Goal: Check status: Check status

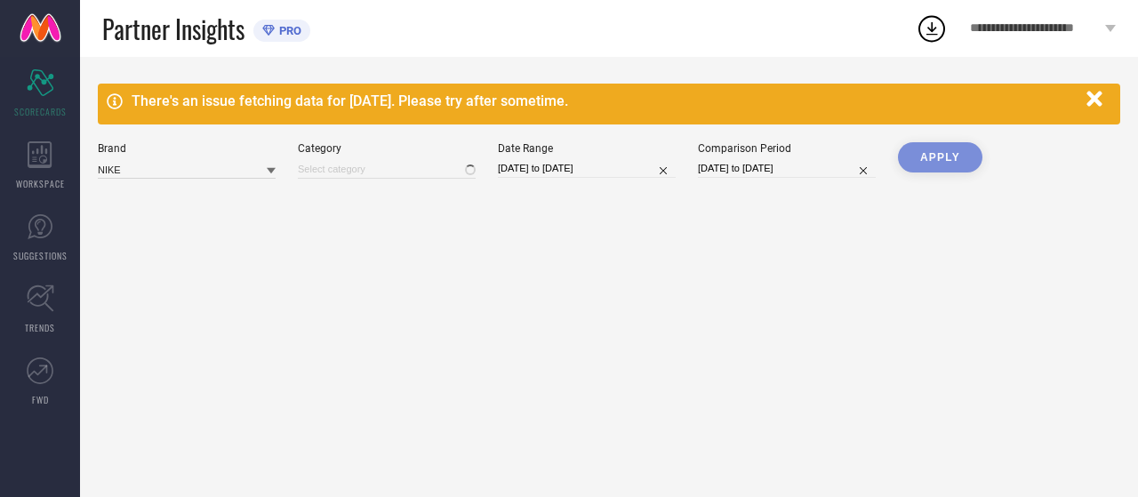
type input "All"
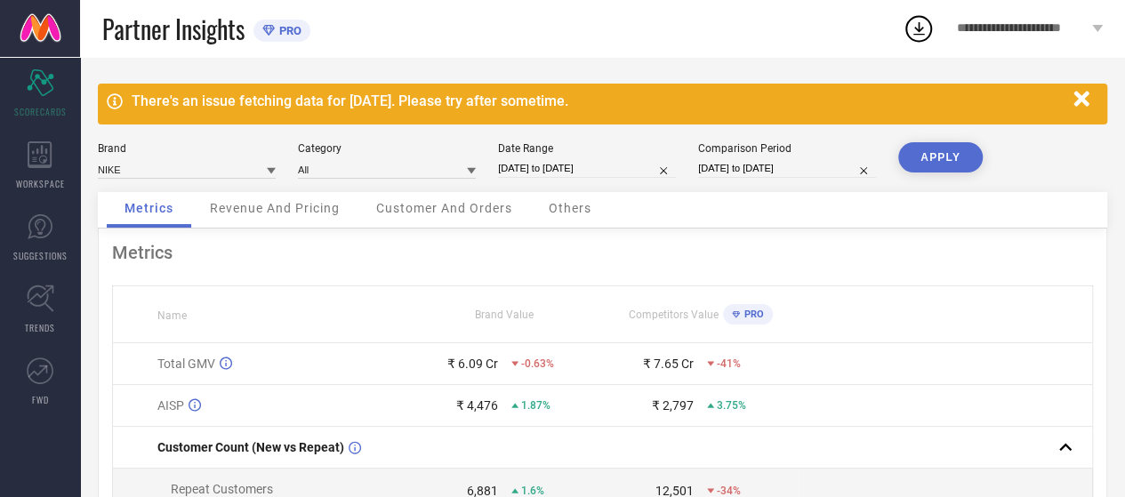
select select "7"
select select "2025"
select select "8"
select select "2025"
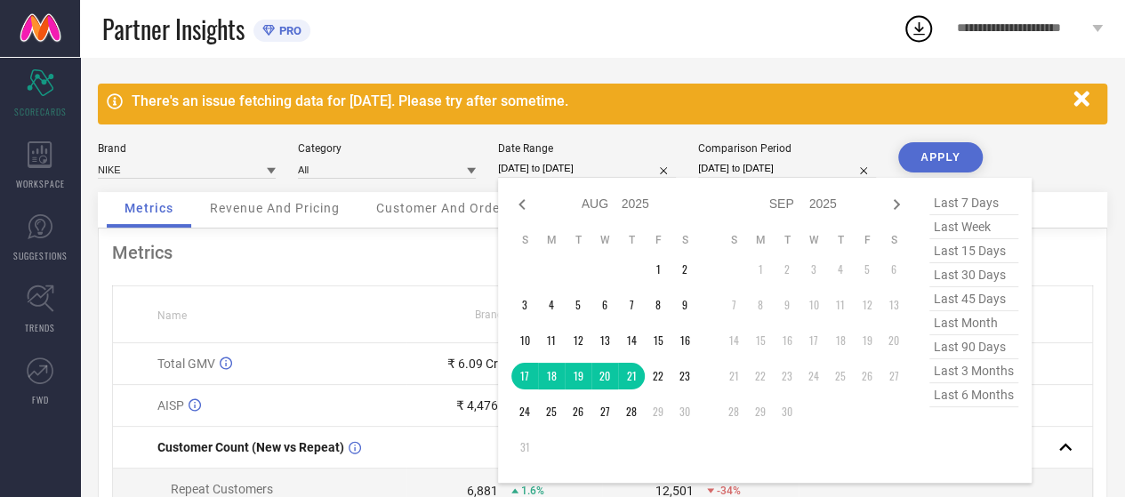
click at [556, 165] on input "[DATE] to [DATE]" at bounding box center [587, 168] width 178 height 19
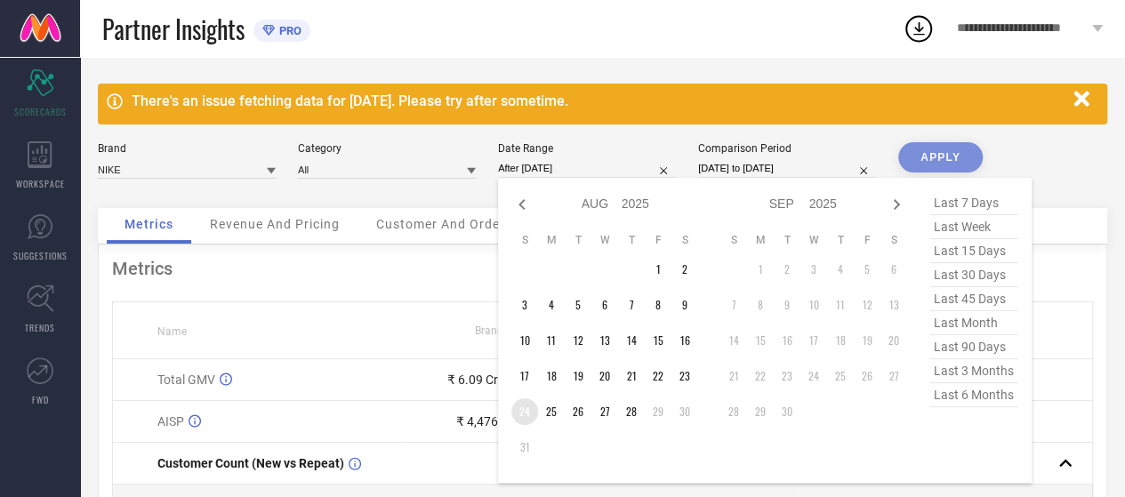
click at [519, 413] on td "24" at bounding box center [524, 411] width 27 height 27
type input "[DATE] to [DATE]"
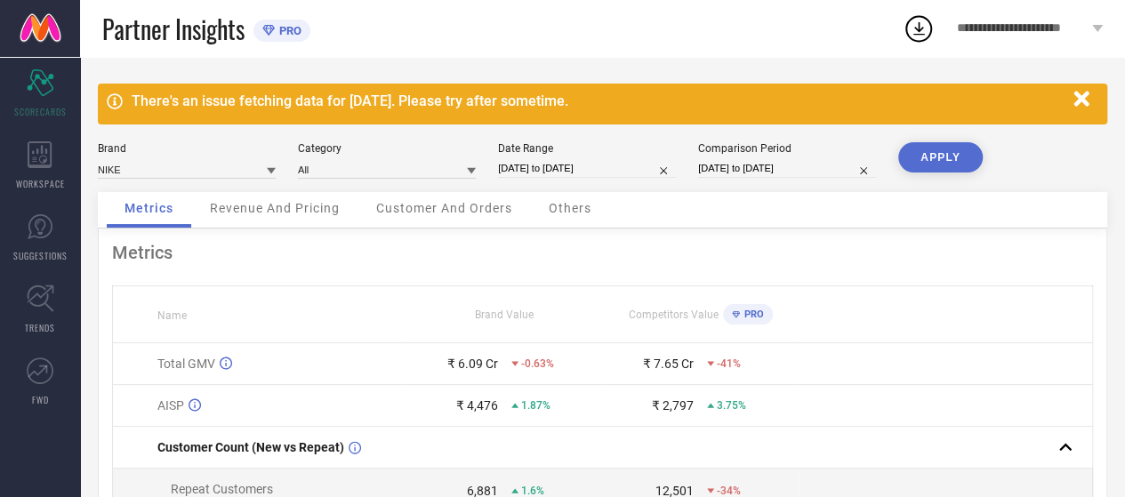
click at [742, 178] on div "Comparison Period [DATE] to [DATE]" at bounding box center [787, 160] width 178 height 36
select select "7"
select select "2025"
select select "8"
select select "2025"
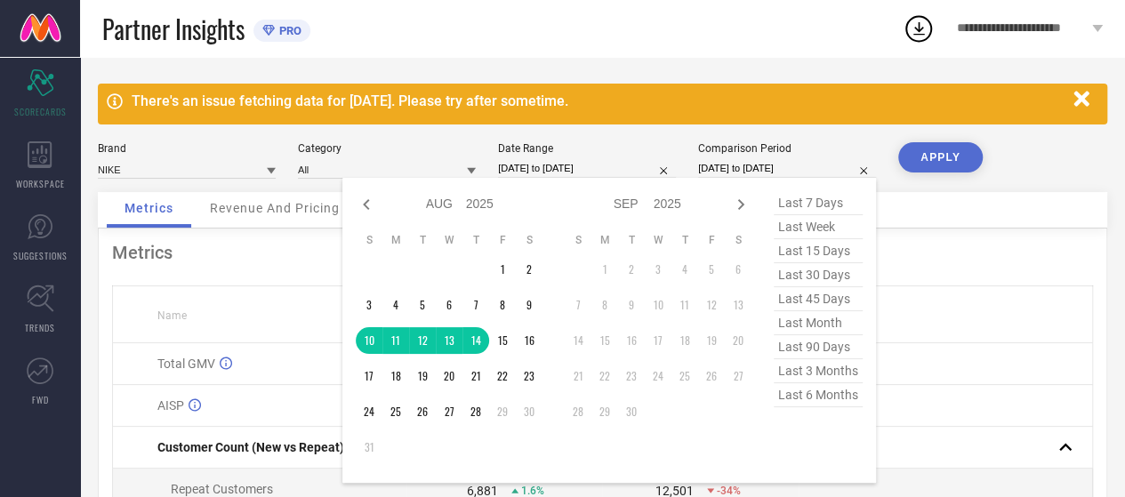
click at [747, 175] on input "[DATE] to [DATE]" at bounding box center [787, 168] width 178 height 19
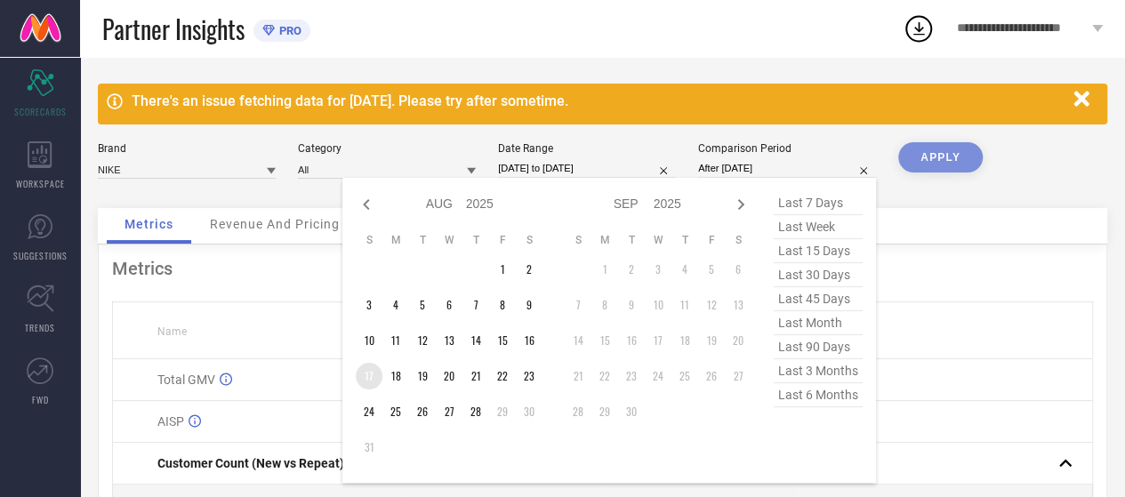
click at [371, 382] on td "17" at bounding box center [369, 376] width 27 height 27
type input "[DATE] to [DATE]"
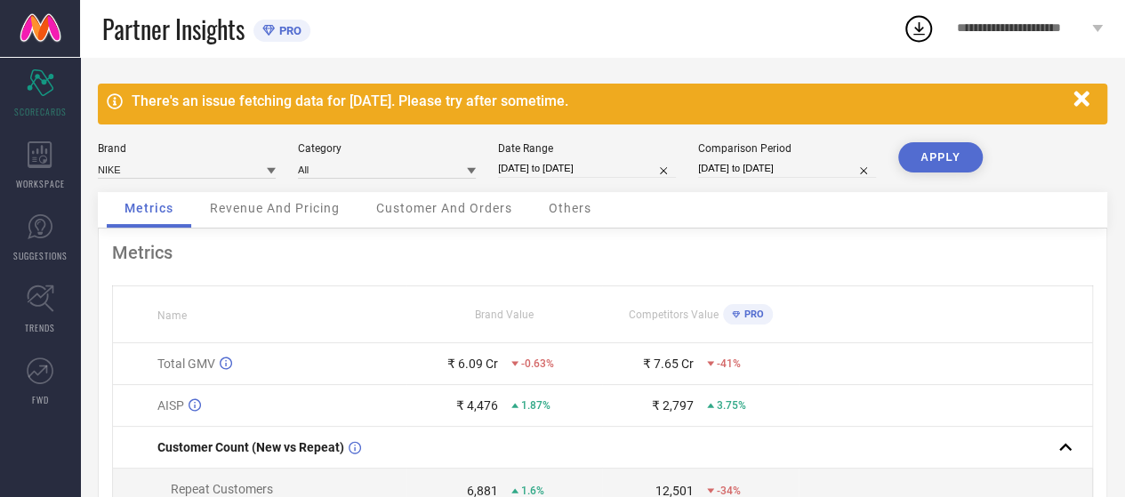
click at [928, 153] on button "APPLY" at bounding box center [940, 157] width 84 height 30
click at [936, 153] on button "APPLY" at bounding box center [940, 157] width 84 height 30
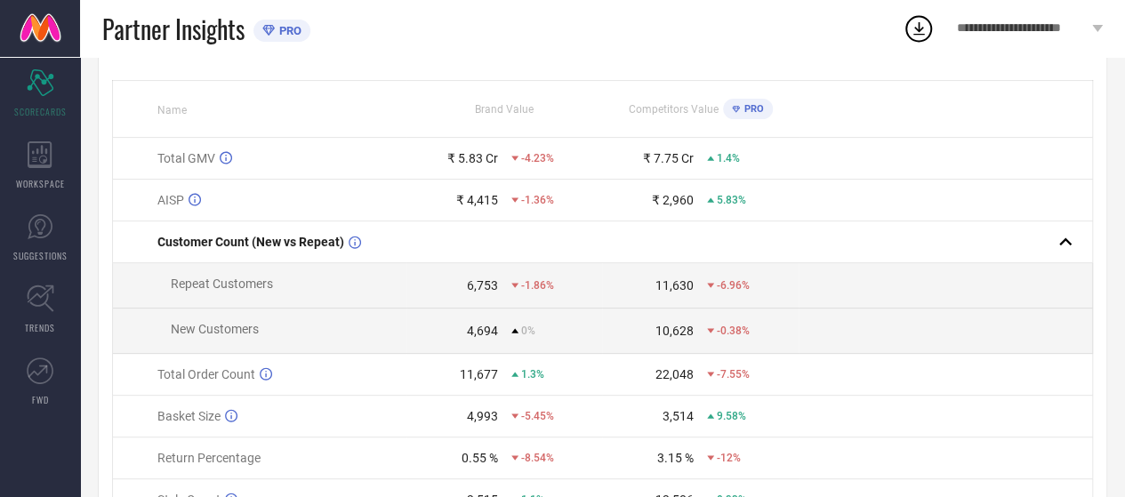
scroll to position [207, 0]
